Goal: Navigation & Orientation: Find specific page/section

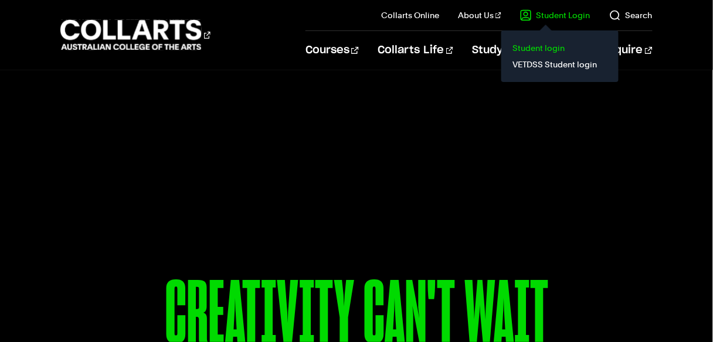
click at [549, 47] on link "Student login" at bounding box center [560, 48] width 99 height 16
click at [536, 44] on link "Student login" at bounding box center [560, 48] width 99 height 16
click at [549, 15] on link "Student Login" at bounding box center [555, 15] width 70 height 12
click at [531, 50] on link "Student login" at bounding box center [560, 48] width 99 height 16
